Goal: Task Accomplishment & Management: Manage account settings

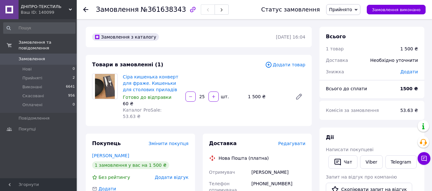
click at [86, 9] on icon at bounding box center [85, 9] width 5 height 5
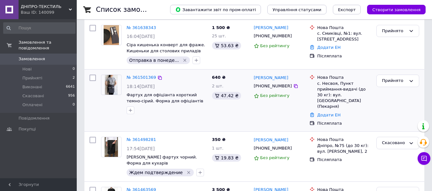
scroll to position [64, 0]
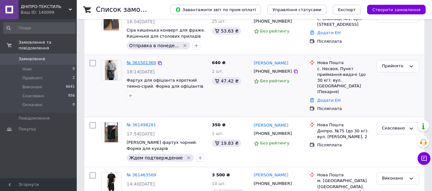
click at [140, 62] on link "№ 361501369" at bounding box center [141, 62] width 29 height 5
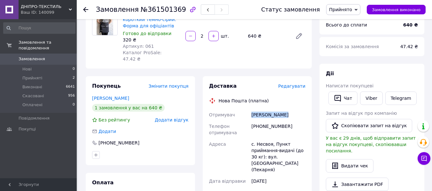
drag, startPoint x: 251, startPoint y: 108, endPoint x: 282, endPoint y: 108, distance: 30.0
click at [282, 109] on div "[PERSON_NAME]" at bounding box center [278, 115] width 57 height 12
copy div "[PERSON_NAME]"
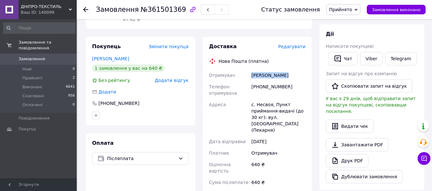
scroll to position [128, 0]
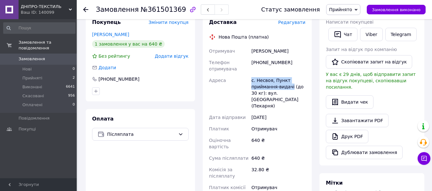
drag, startPoint x: 252, startPoint y: 75, endPoint x: 290, endPoint y: 79, distance: 38.3
click at [290, 79] on div "с. Несвоя, Пункт приймання-видачі (до 30 кг): вул. [GEOGRAPHIC_DATA] (Пекарня)" at bounding box center [278, 93] width 57 height 37
copy div "с. Несвоя, Пункт приймання-видачі"
click at [199, 97] on div "Доставка Редагувати Нова Пошта (платна) Отримувач [PERSON_NAME] Телефон отримув…" at bounding box center [257, 140] width 117 height 256
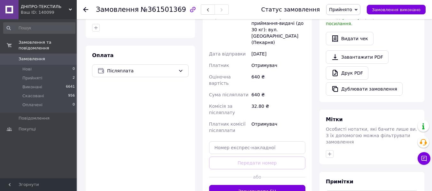
scroll to position [254, 0]
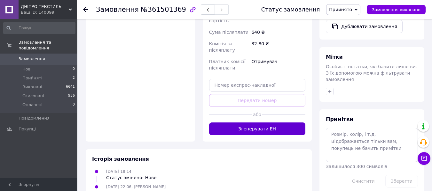
click at [258, 123] on button "Згенерувати ЕН" at bounding box center [257, 129] width 97 height 13
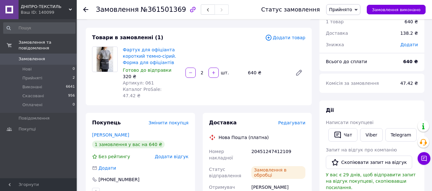
scroll to position [0, 0]
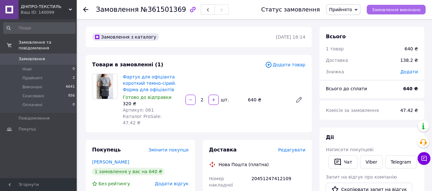
click at [391, 9] on span "Замовлення виконано" at bounding box center [396, 9] width 49 height 5
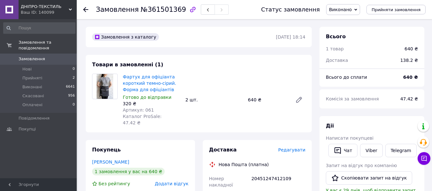
click at [37, 56] on span "Замовлення" at bounding box center [32, 59] width 27 height 6
